Goal: Find specific page/section: Find specific page/section

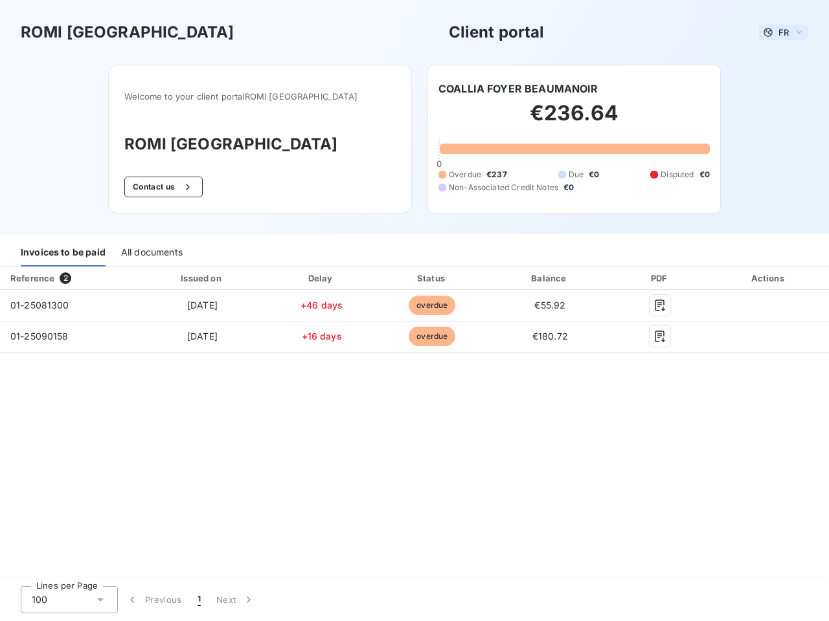
click at [783, 32] on span "FR" at bounding box center [783, 32] width 10 height 10
click at [183, 187] on button "Contact us" at bounding box center [163, 187] width 78 height 21
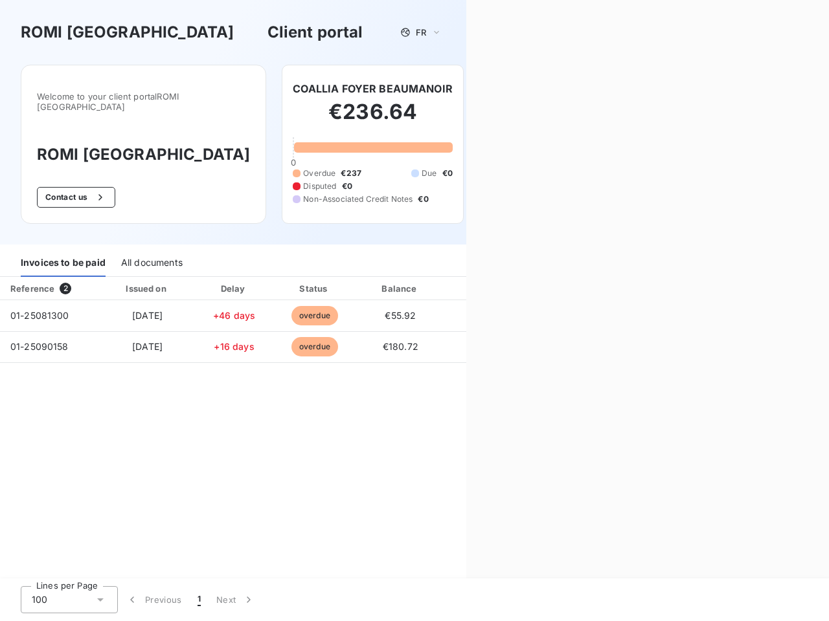
click at [518, 89] on div "Contact us Fill out the form below, and a member of our team will get back to y…" at bounding box center [647, 310] width 363 height 621
click at [63, 253] on div "Invoices to be paid" at bounding box center [63, 263] width 85 height 27
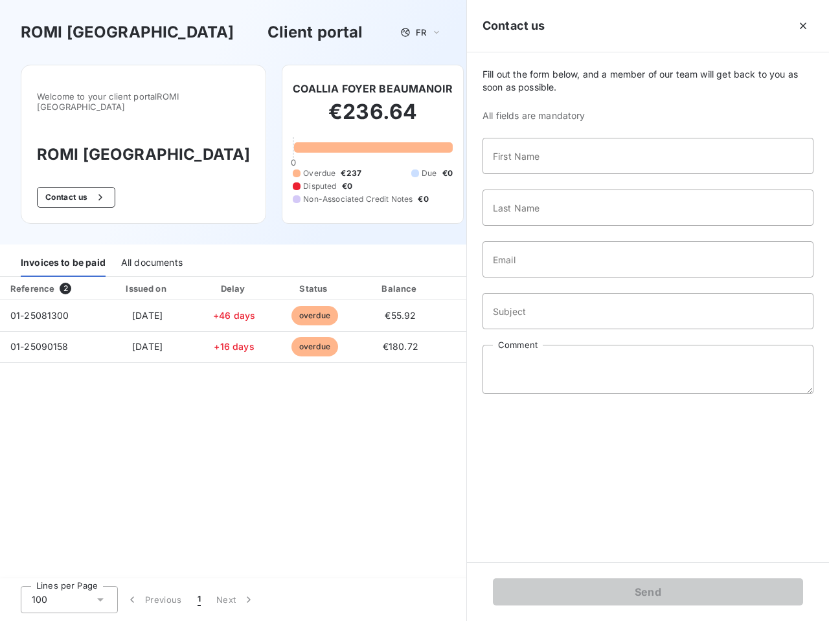
click at [151, 253] on div "All documents" at bounding box center [151, 263] width 61 height 27
